Goal: Transaction & Acquisition: Purchase product/service

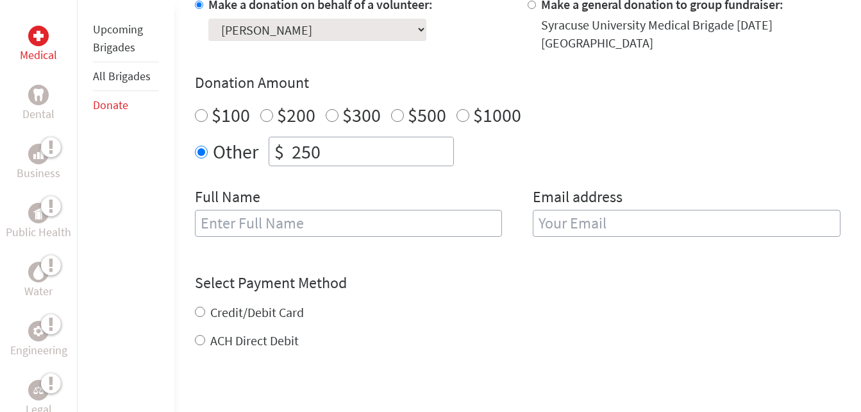
scroll to position [385, 0]
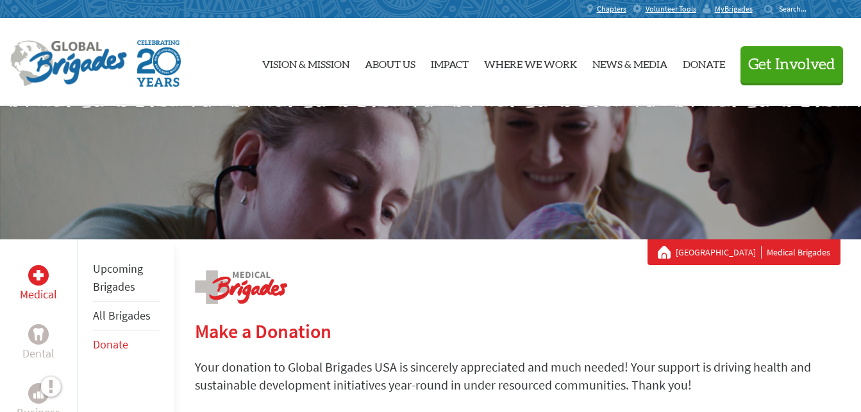
click at [708, 252] on link "[GEOGRAPHIC_DATA]" at bounding box center [719, 252] width 86 height 13
